Goal: Information Seeking & Learning: Learn about a topic

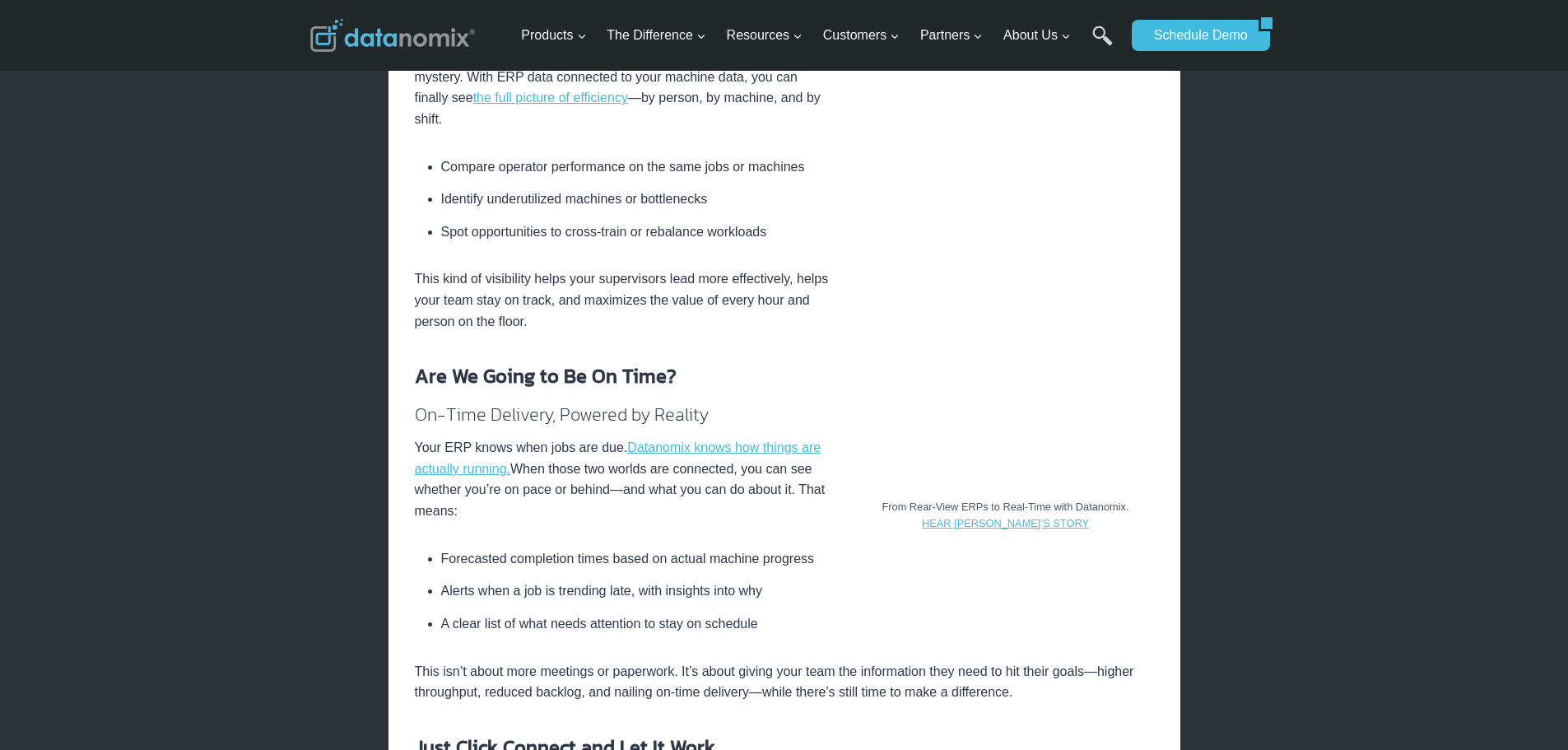
scroll to position [1235, 0]
click at [1024, 524] on link "HEAR MEDFAB’S STORY" at bounding box center [1005, 523] width 167 height 13
drag, startPoint x: 1015, startPoint y: 523, endPoint x: 986, endPoint y: 536, distance: 31.8
click at [972, 574] on li "Alerts when a job is trending late, with insights into why" at bounding box center [797, 590] width 713 height 32
click at [991, 522] on link "HEAR MEDFAB’S STORY" at bounding box center [1005, 523] width 167 height 13
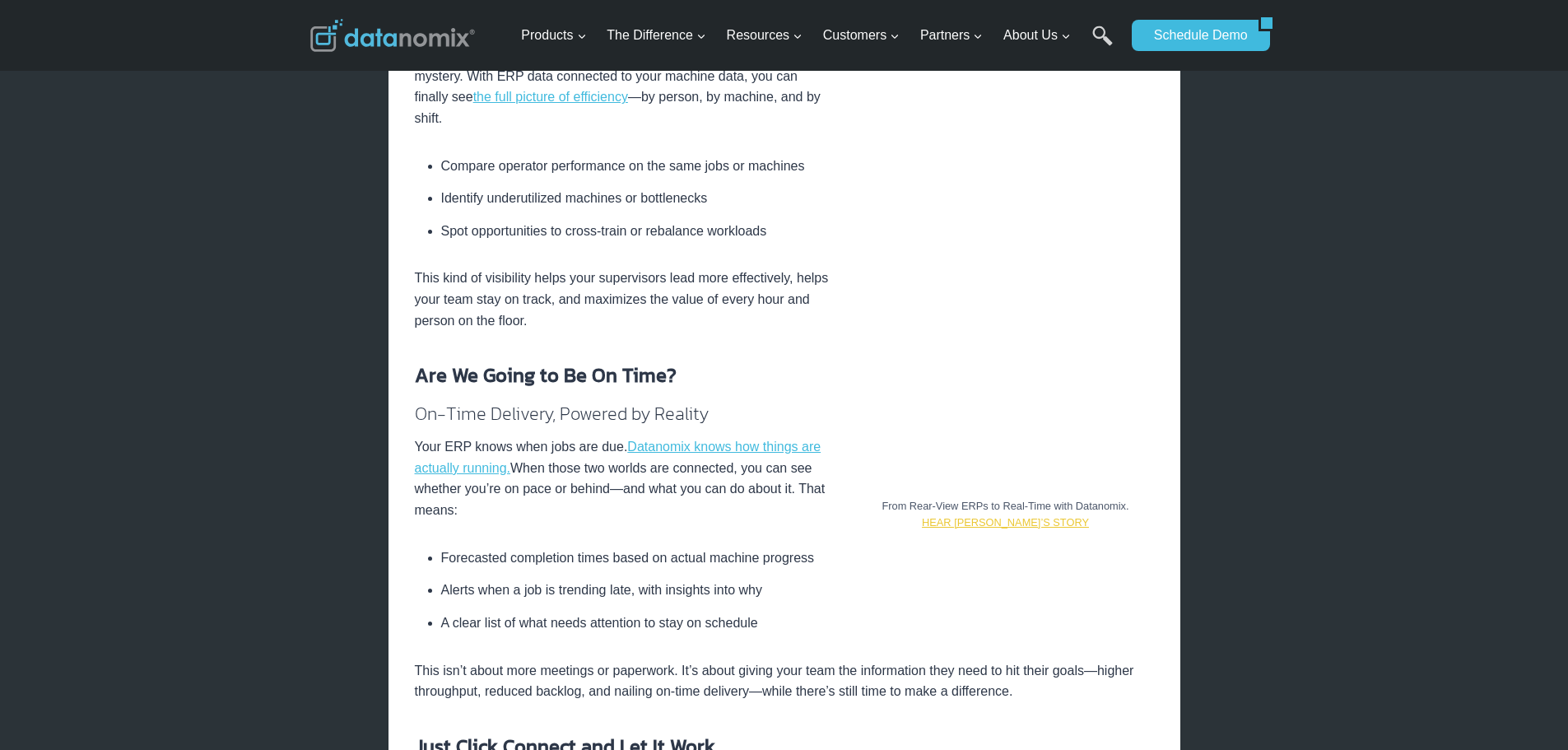
click at [991, 522] on link "HEAR MEDFAB’S STORY" at bounding box center [1005, 523] width 167 height 13
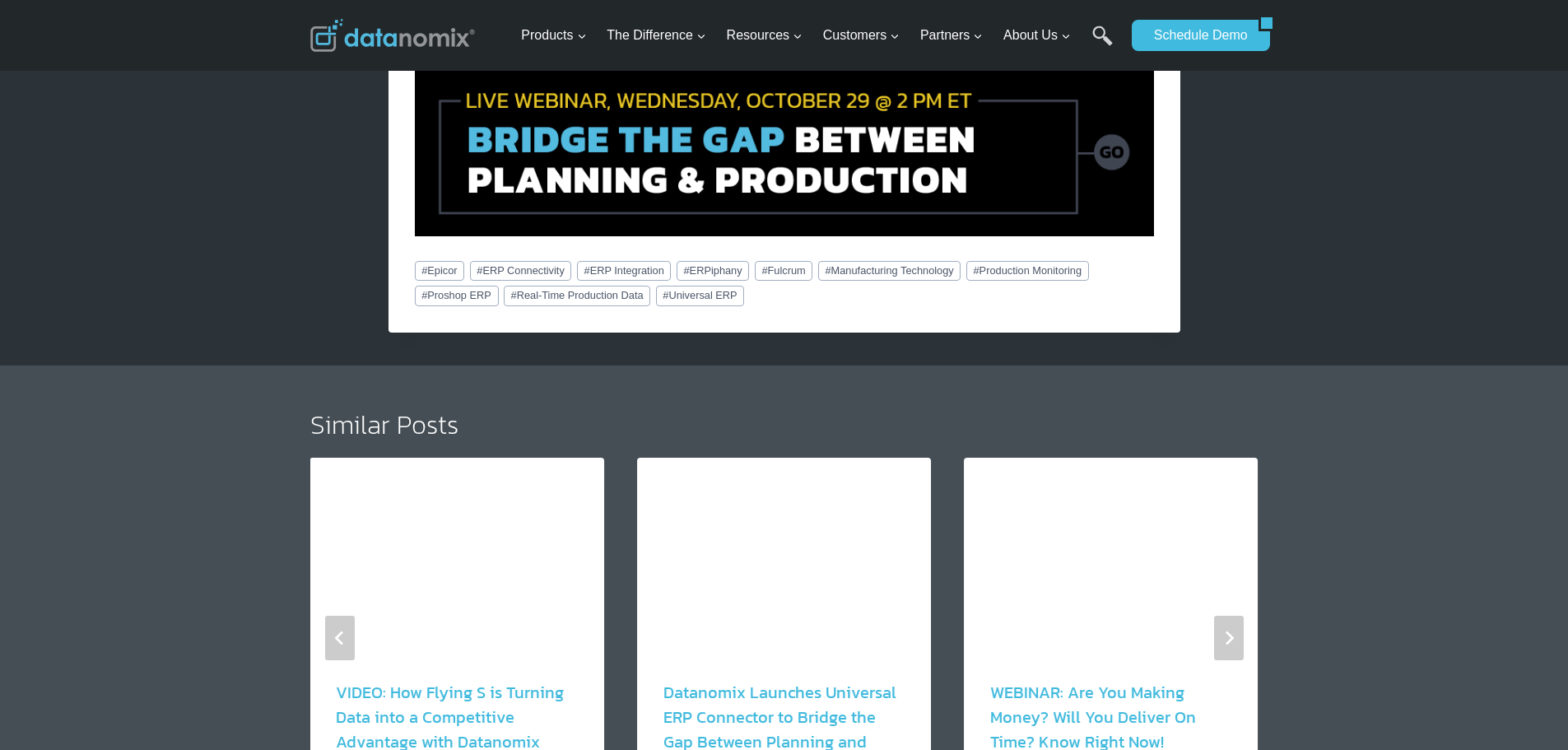
scroll to position [2800, 0]
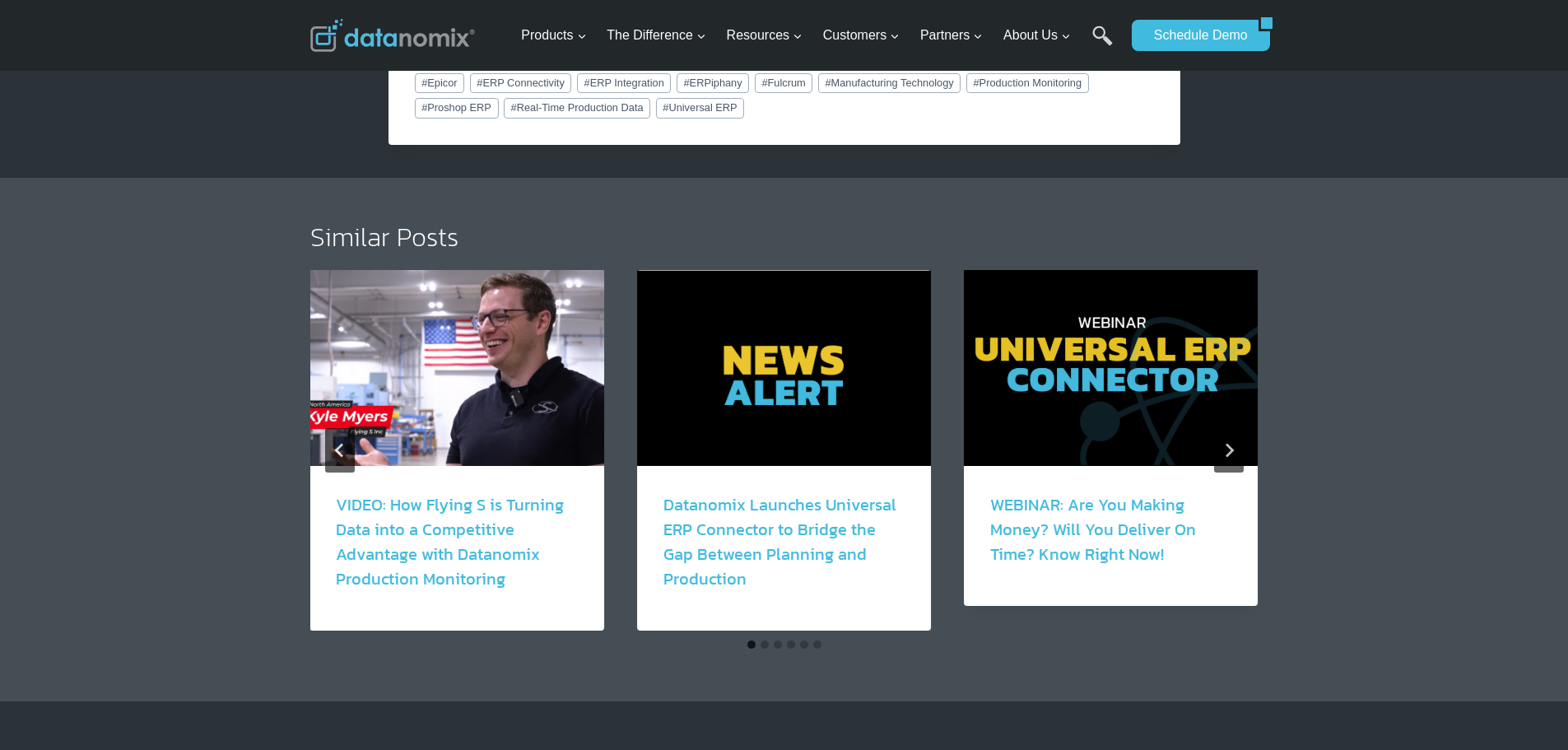
click at [476, 492] on link "VIDEO: How Flying S is Turning Data into a Competitive Advantage with Datanomix…" at bounding box center [450, 541] width 228 height 98
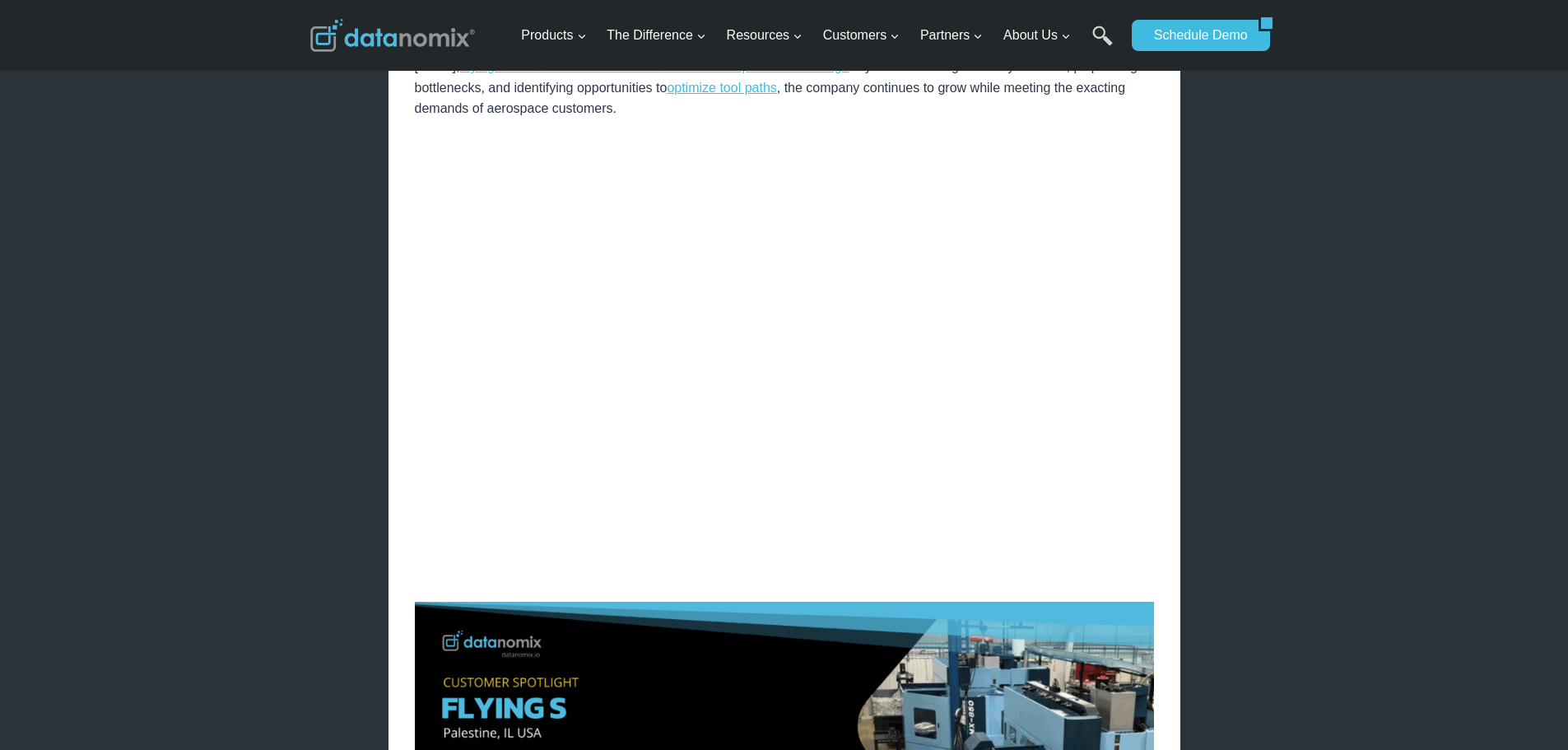
scroll to position [1894, 0]
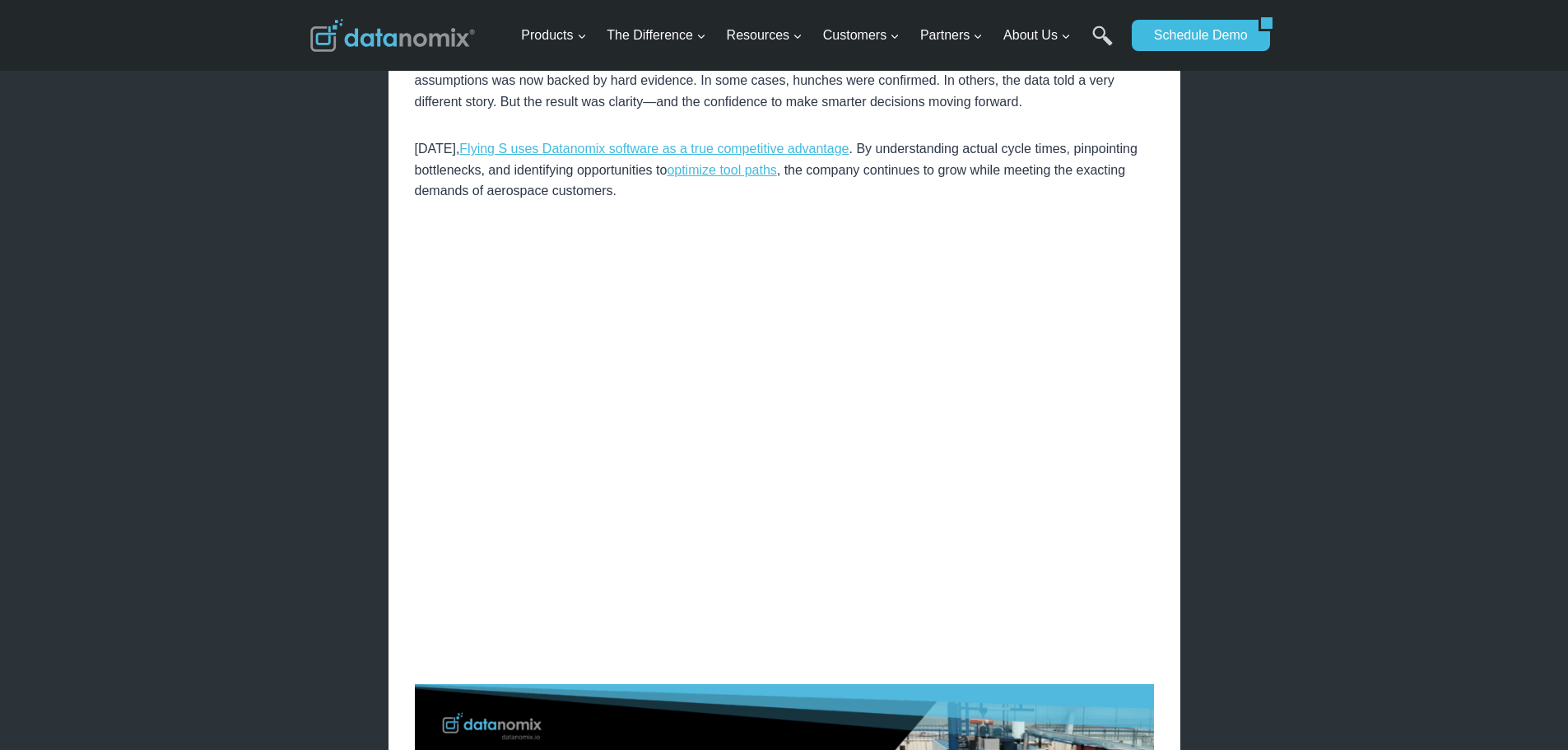
click at [222, 255] on div "× Home / Datanomix Customer Stories / VIDEO: How Flying S is Turning Data into …" at bounding box center [784, 72] width 1568 height 3932
